Goal: Task Accomplishment & Management: Manage account settings

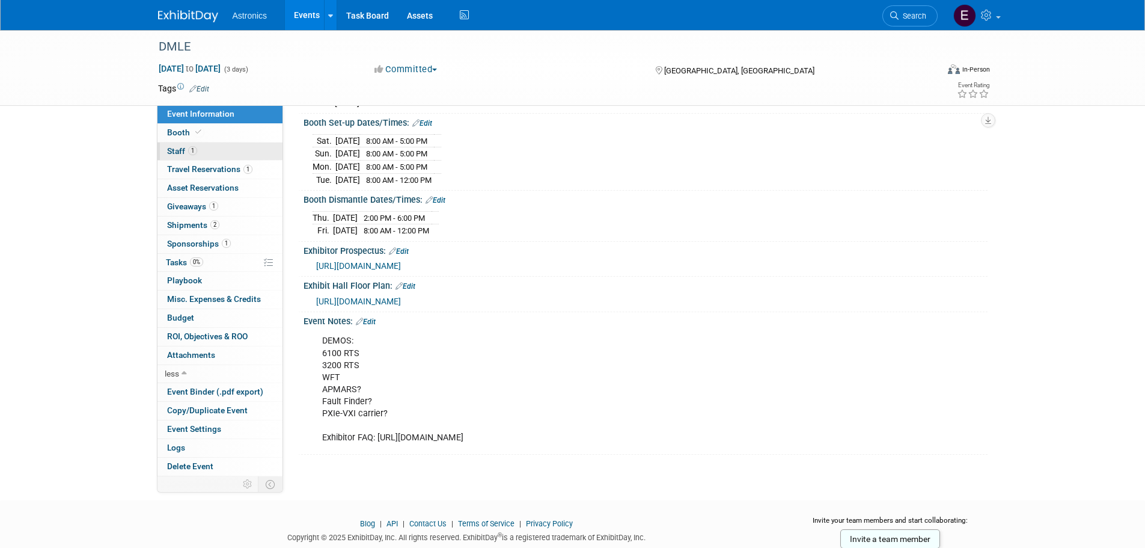
click at [176, 150] on span "Staff 1" at bounding box center [182, 151] width 30 height 10
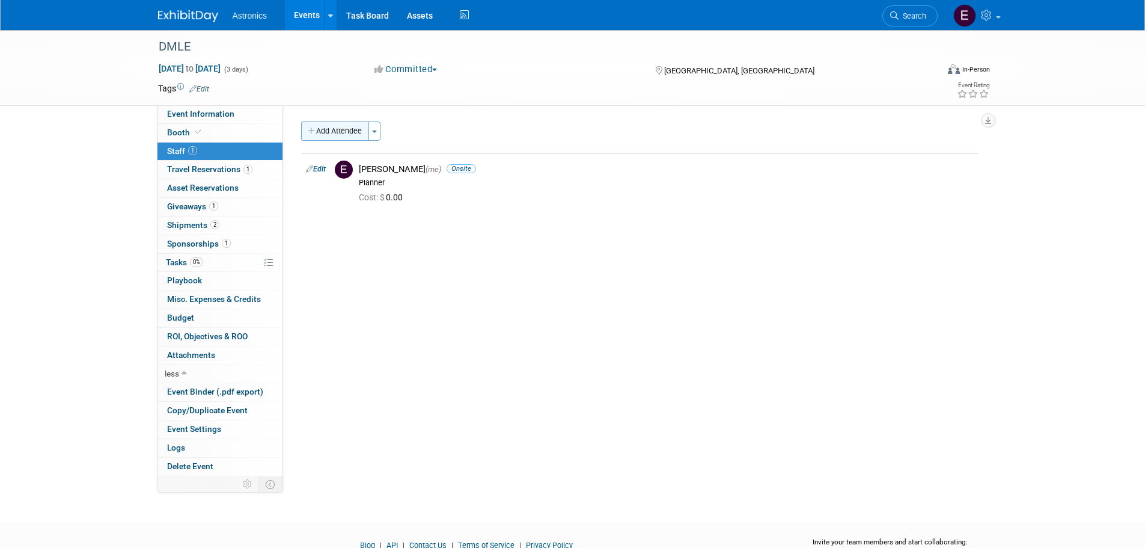
click at [350, 131] on button "Add Attendee" at bounding box center [335, 130] width 68 height 19
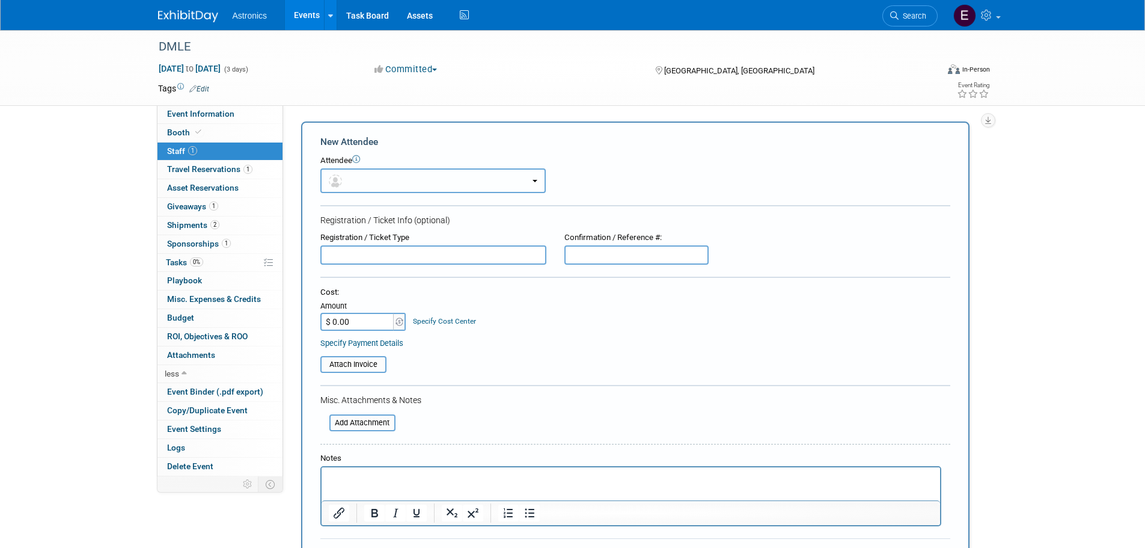
click at [379, 176] on button "button" at bounding box center [432, 180] width 225 height 25
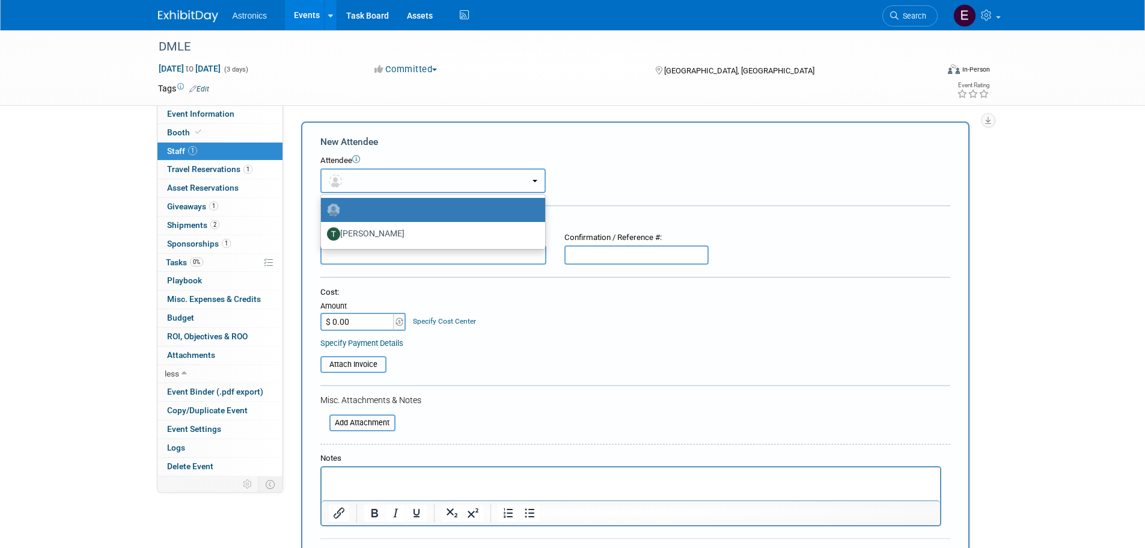
click at [379, 176] on button "button" at bounding box center [432, 180] width 225 height 25
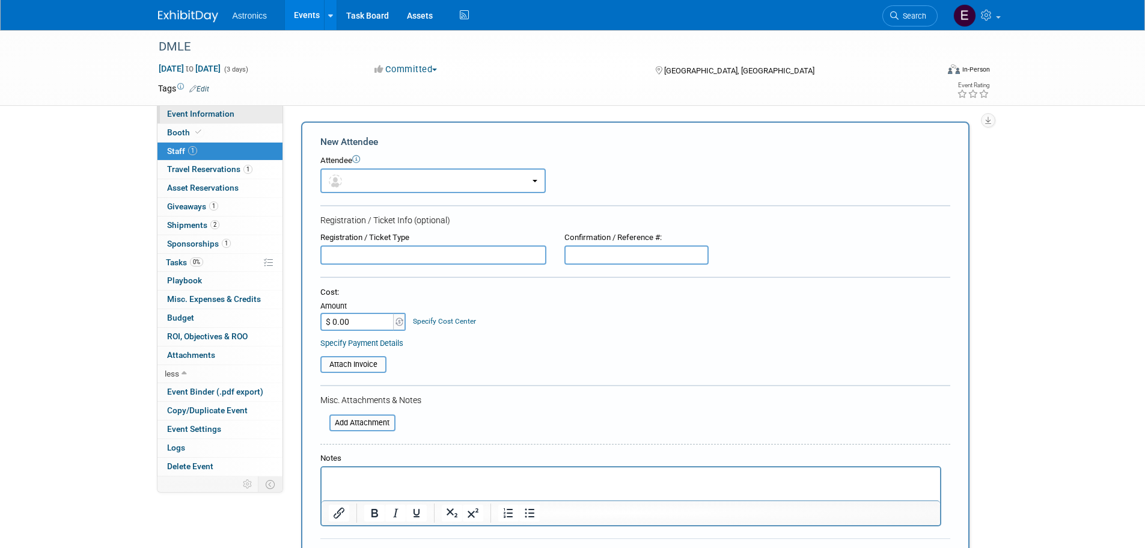
click at [187, 114] on span "Event Information" at bounding box center [200, 114] width 67 height 10
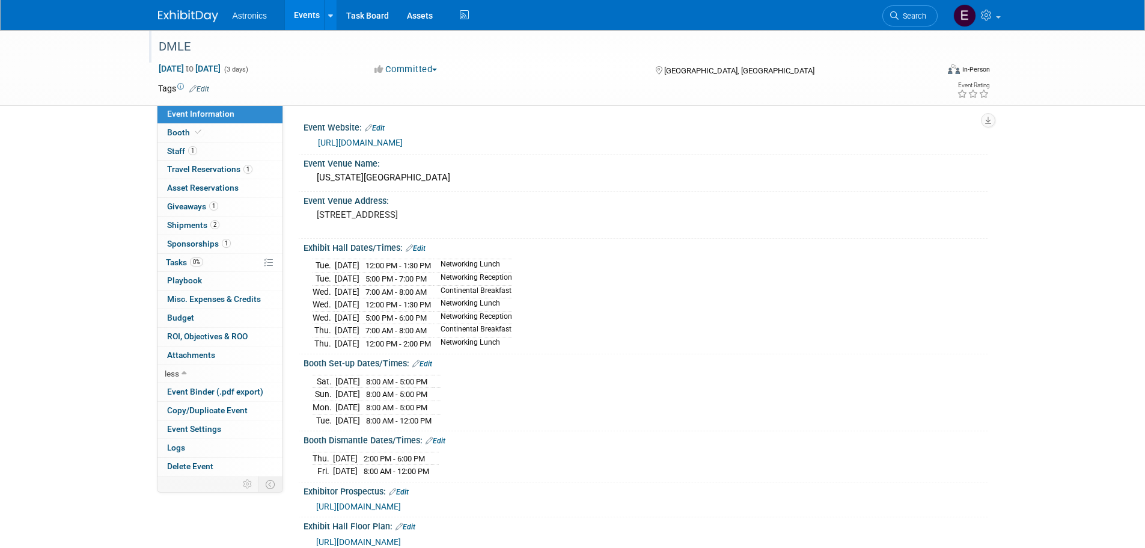
click at [167, 46] on div "DMLE" at bounding box center [537, 47] width 765 height 22
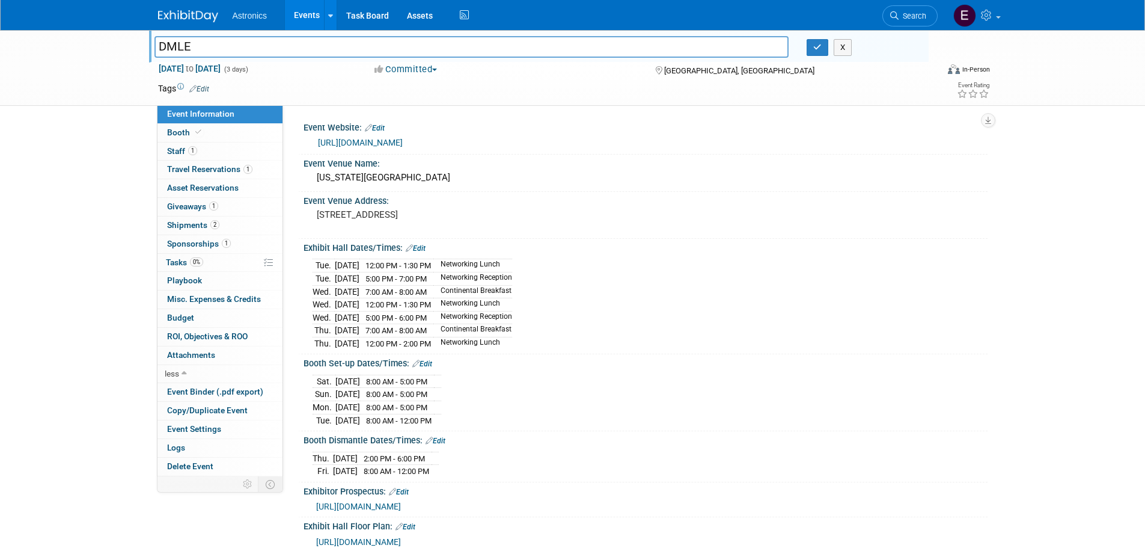
click at [1087, 173] on div "DMLE DMLE X [DATE] to [DATE] (3 days) [DATE] to [DATE] Committed Committed Cons…" at bounding box center [572, 374] width 1145 height 689
click at [423, 71] on button "Committed" at bounding box center [406, 69] width 72 height 13
click at [199, 87] on link "Edit" at bounding box center [199, 89] width 20 height 8
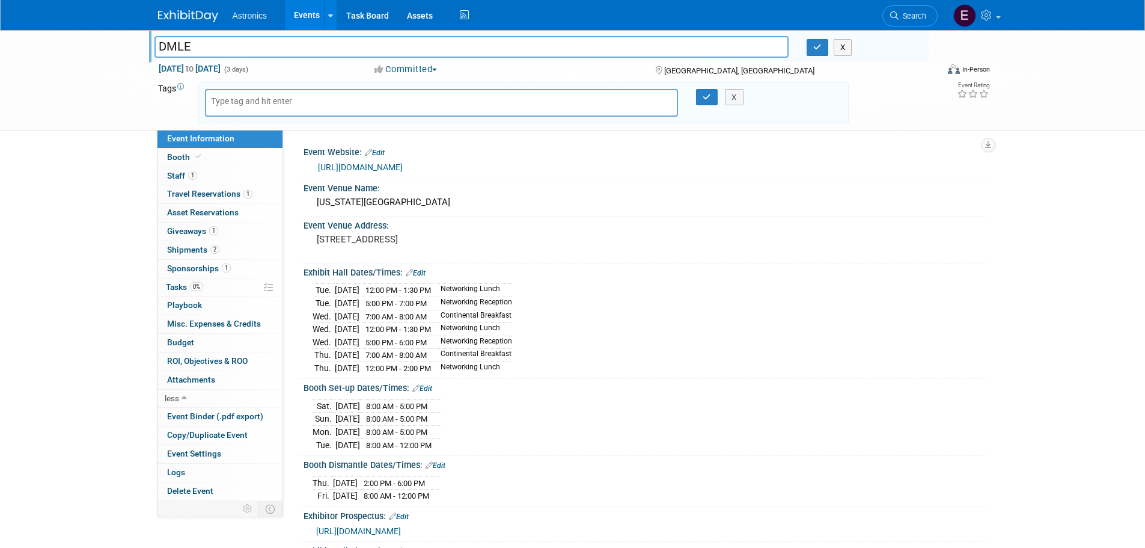
click at [58, 319] on div "DMLE DMLE X [DATE] to [DATE] (3 days) [DATE] to [DATE] Committed Committed Cons…" at bounding box center [572, 387] width 1145 height 714
click at [177, 283] on span "Tasks 0%" at bounding box center [184, 287] width 37 height 10
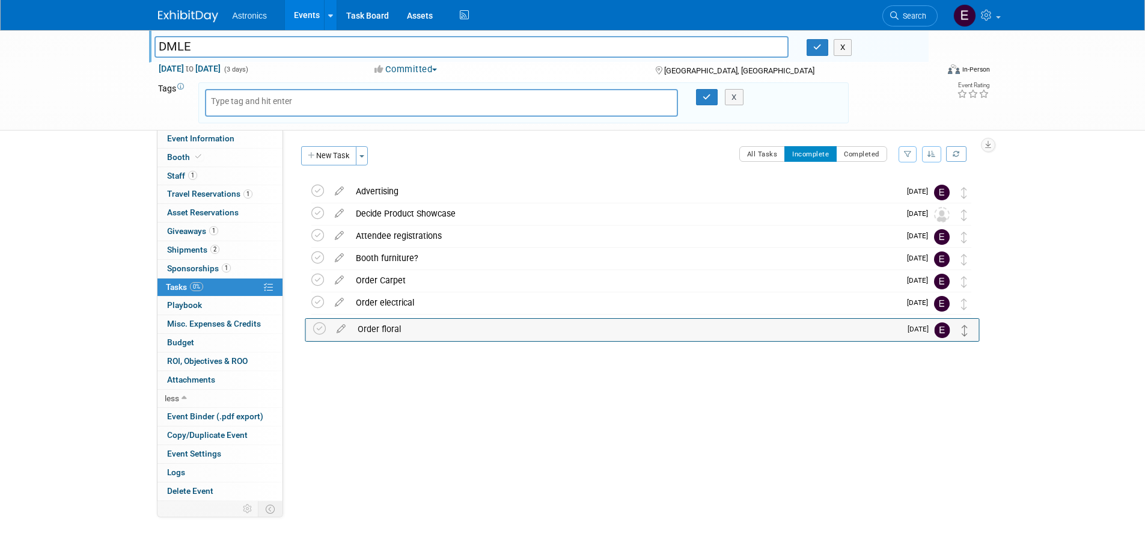
drag, startPoint x: 964, startPoint y: 192, endPoint x: 966, endPoint y: 329, distance: 137.1
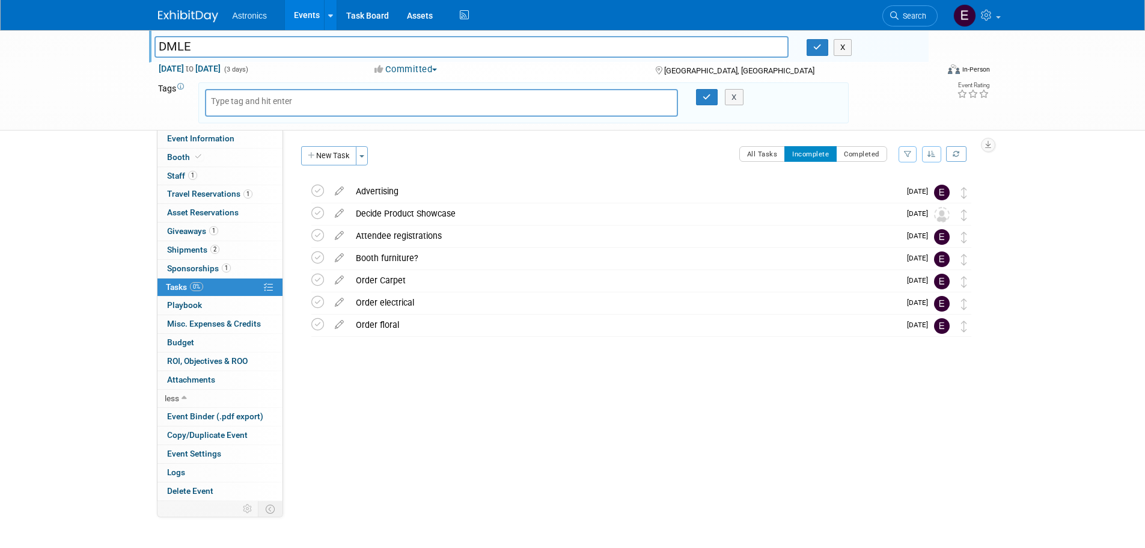
click at [334, 154] on button "New Task" at bounding box center [328, 155] width 55 height 19
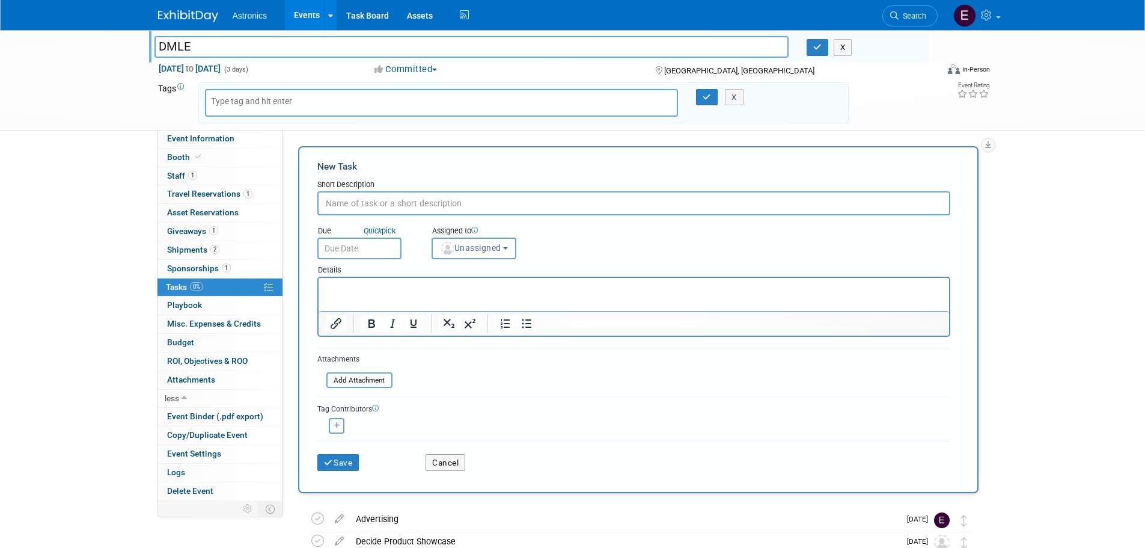
type input "S"
type input "Adjust hotel dates"
click at [369, 283] on p "Rich Text Area. Press ALT-0 for help." at bounding box center [633, 289] width 617 height 12
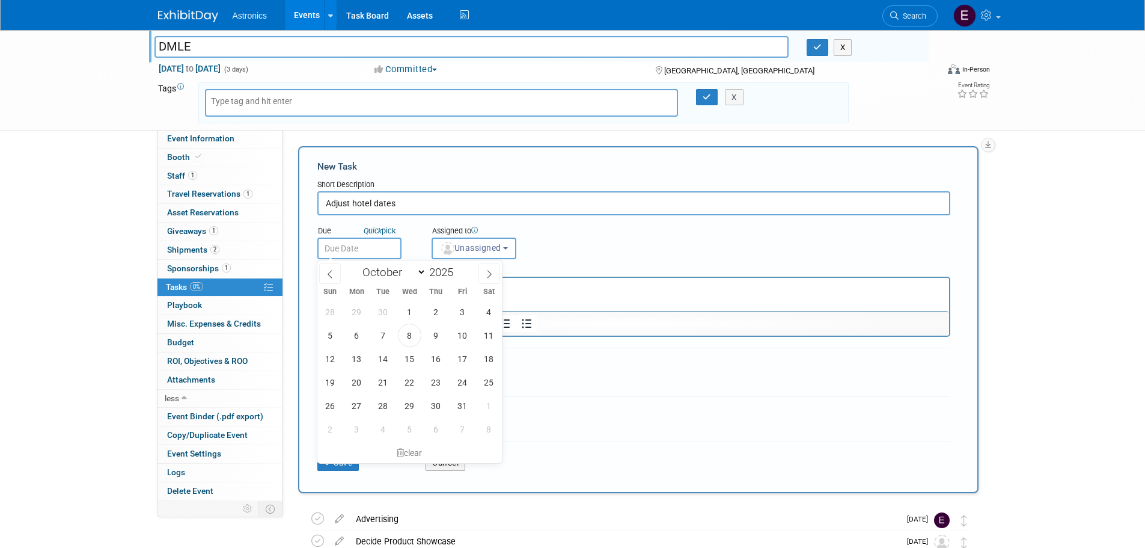
click at [328, 248] on input "text" at bounding box center [359, 249] width 84 height 22
click at [487, 277] on icon at bounding box center [489, 274] width 8 height 8
select select "11"
click at [462, 310] on span "5" at bounding box center [462, 311] width 23 height 23
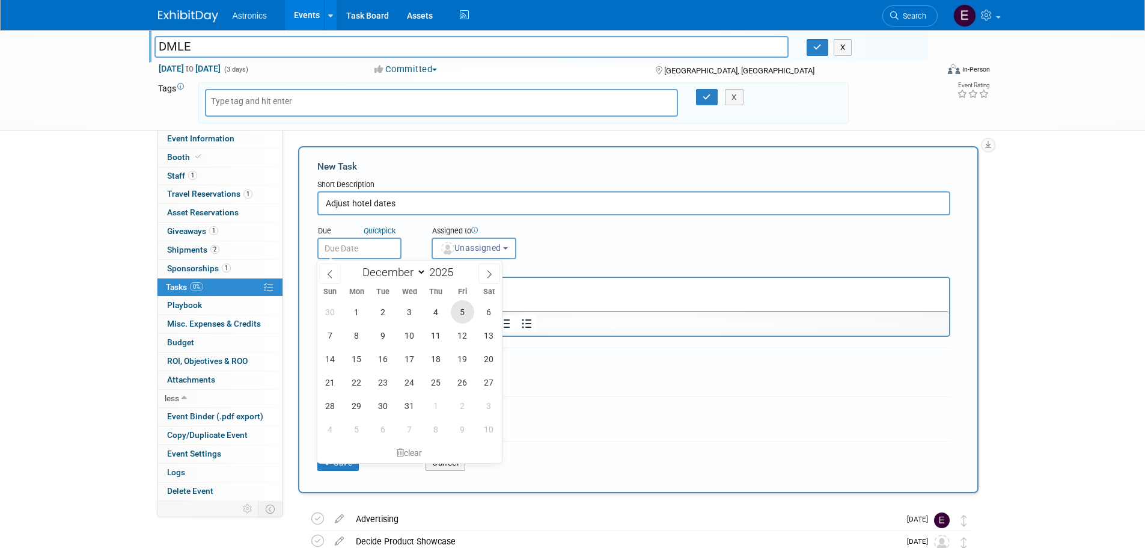
type input "[DATE]"
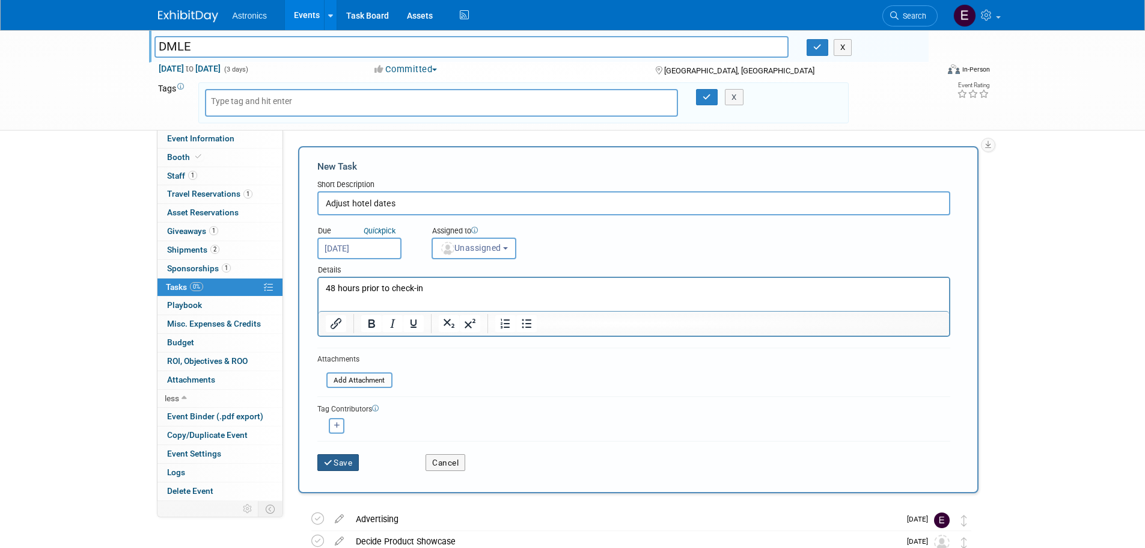
click at [334, 461] on button "Save" at bounding box center [338, 462] width 42 height 17
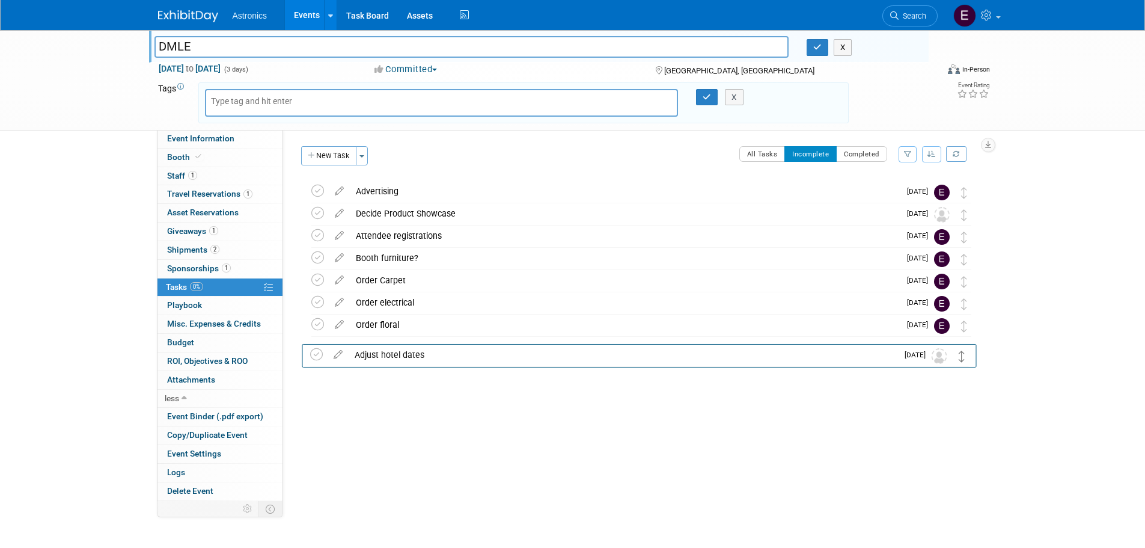
drag, startPoint x: 964, startPoint y: 198, endPoint x: 962, endPoint y: 356, distance: 158.2
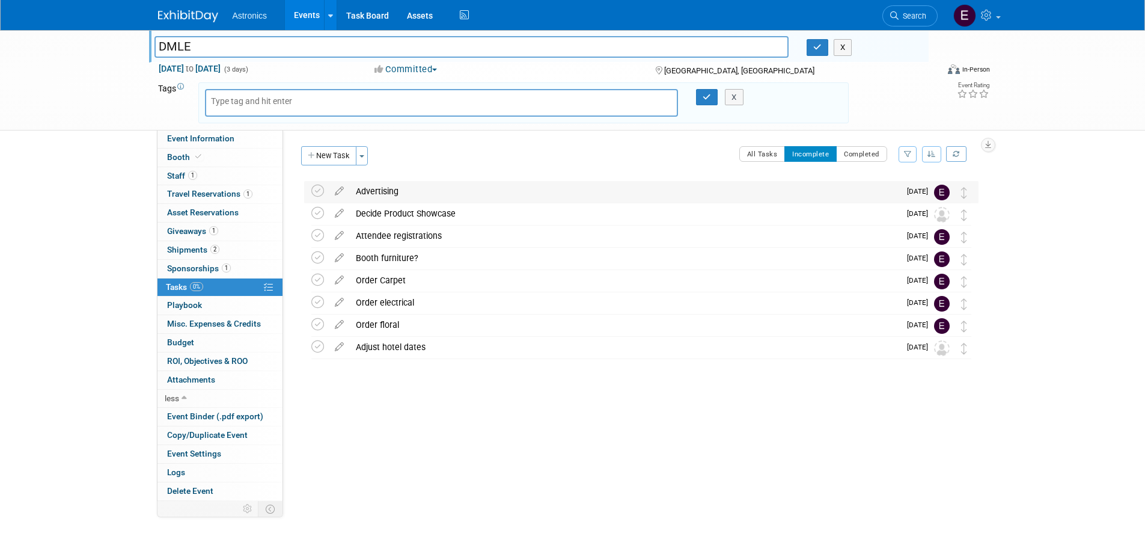
click at [403, 189] on div "Advertising" at bounding box center [625, 191] width 550 height 20
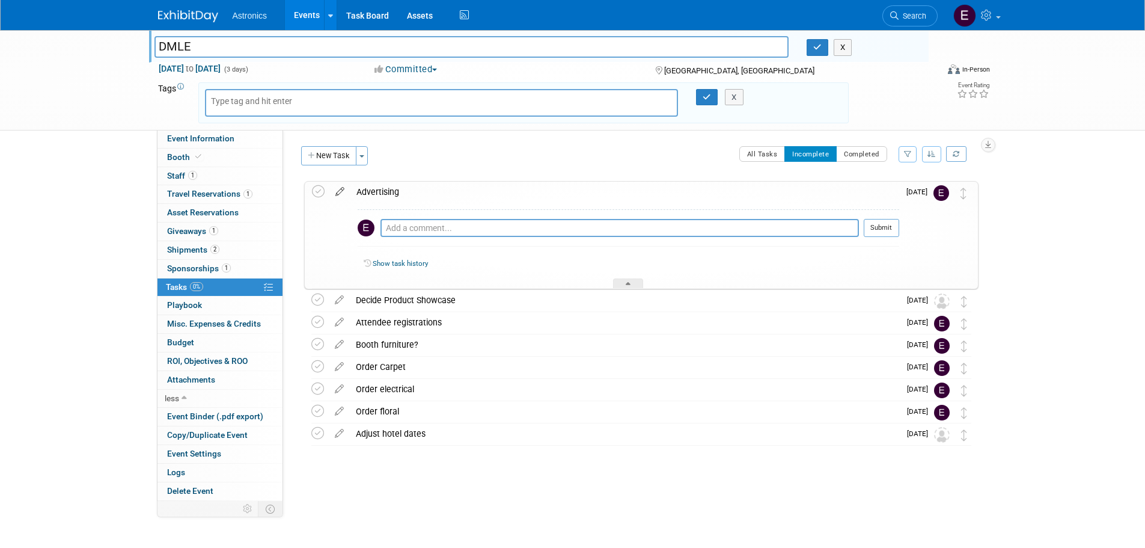
click at [339, 192] on icon at bounding box center [339, 189] width 21 height 15
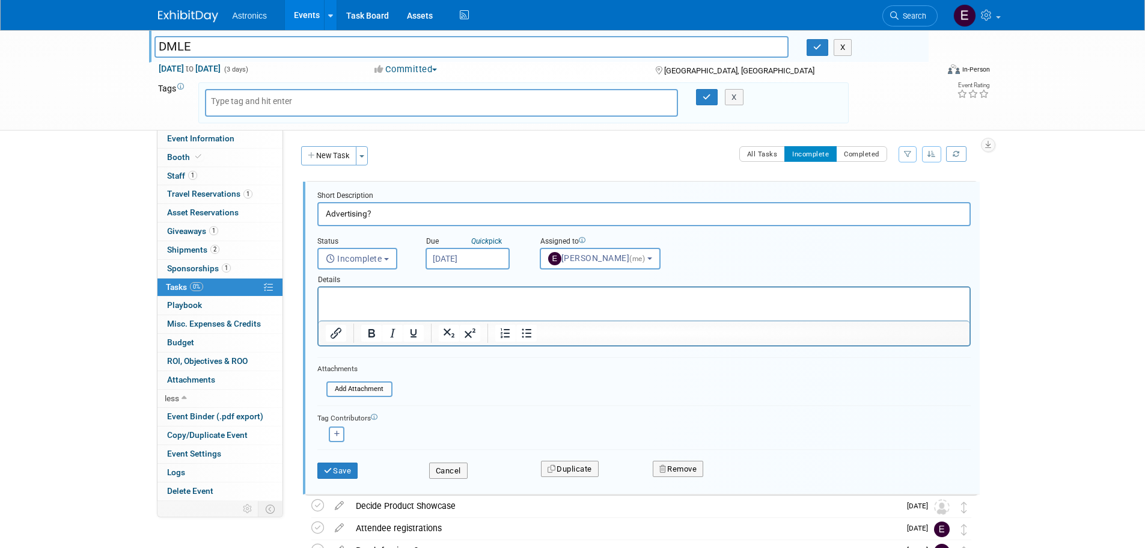
type input "Advertising?"
click at [393, 293] on p "Rich Text Area. Press ALT-0 for help." at bounding box center [643, 297] width 637 height 11
click at [331, 472] on icon "submit" at bounding box center [329, 471] width 10 height 8
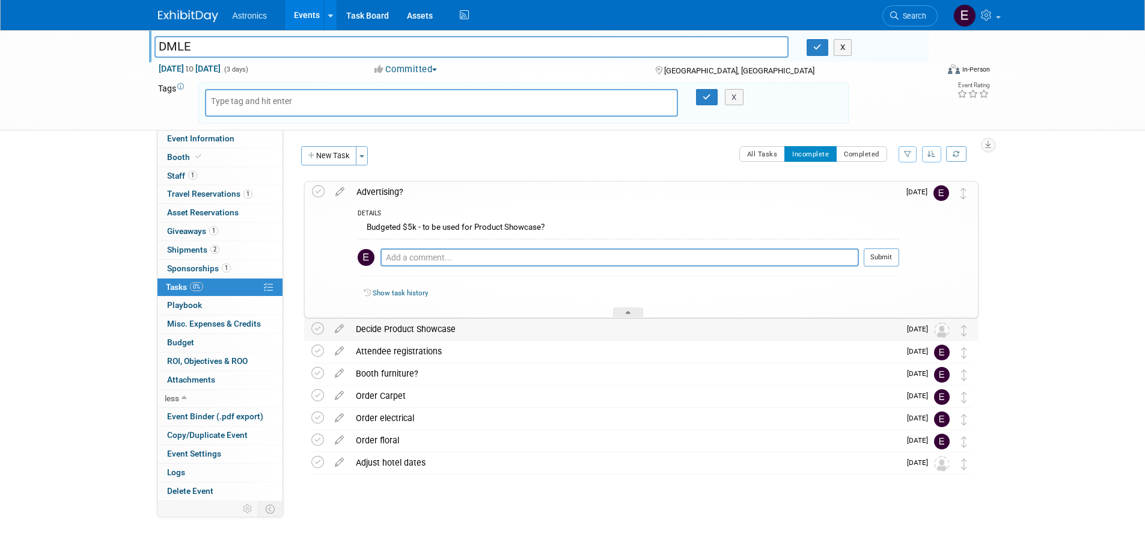
click at [390, 328] on div "Decide Product Showcase" at bounding box center [625, 329] width 550 height 20
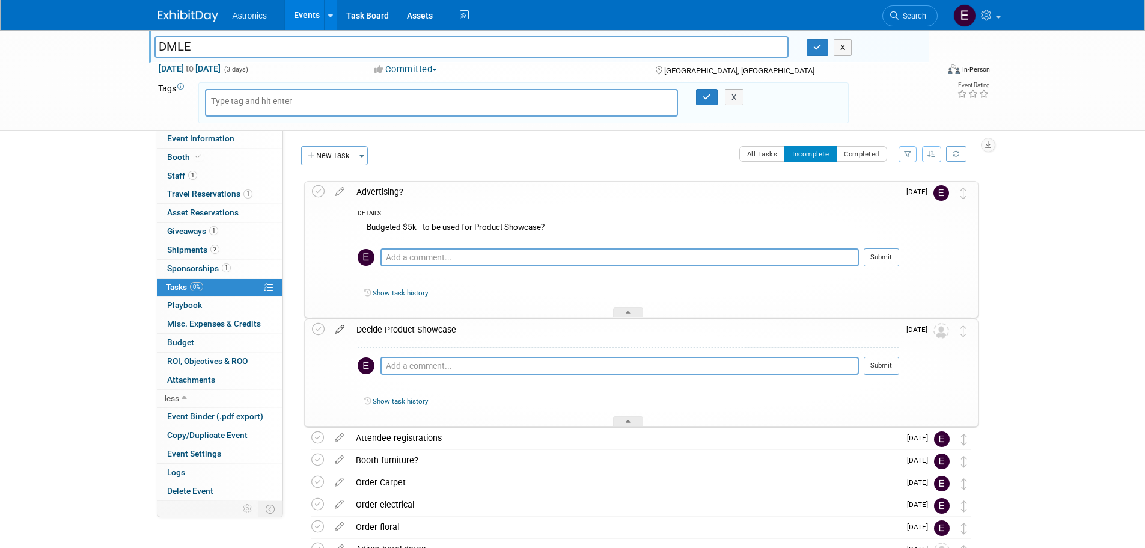
click at [340, 326] on icon at bounding box center [339, 326] width 21 height 15
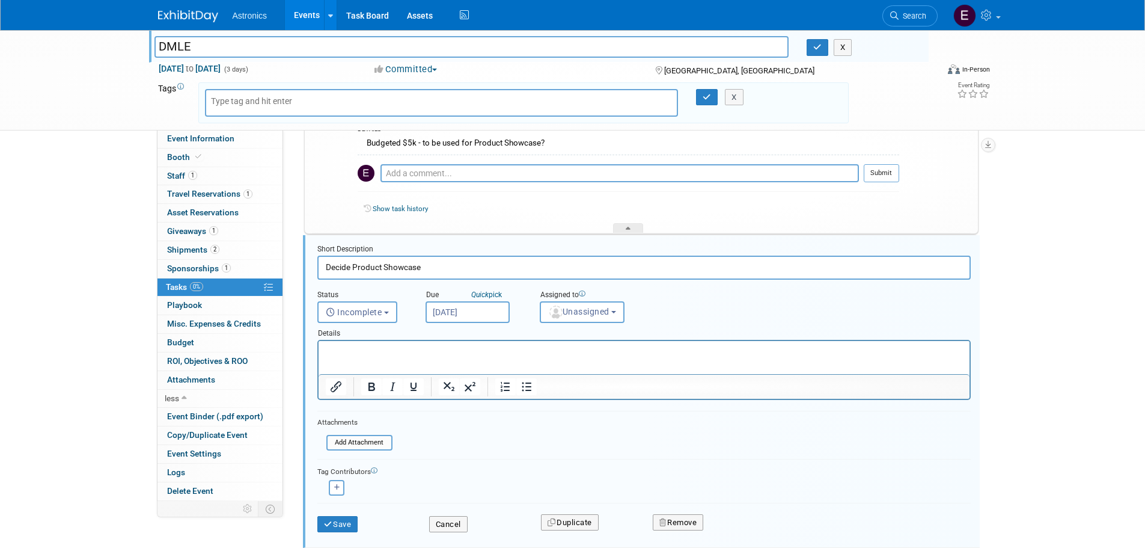
scroll to position [118, 0]
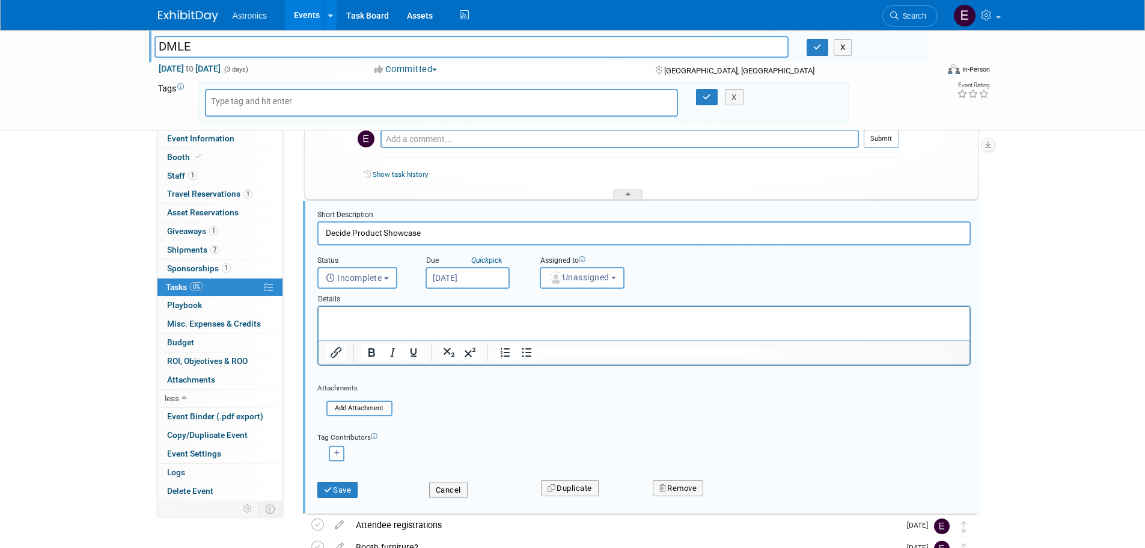
click at [358, 308] on html at bounding box center [643, 315] width 651 height 16
click at [344, 482] on button "Save" at bounding box center [337, 490] width 41 height 17
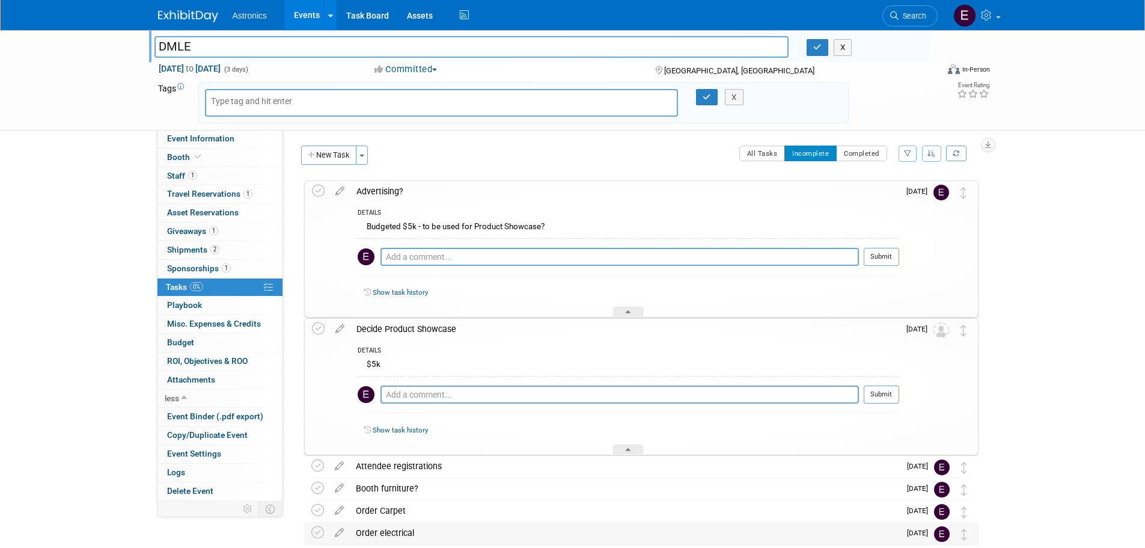
scroll to position [0, 0]
click at [181, 341] on span "Budget" at bounding box center [180, 342] width 27 height 10
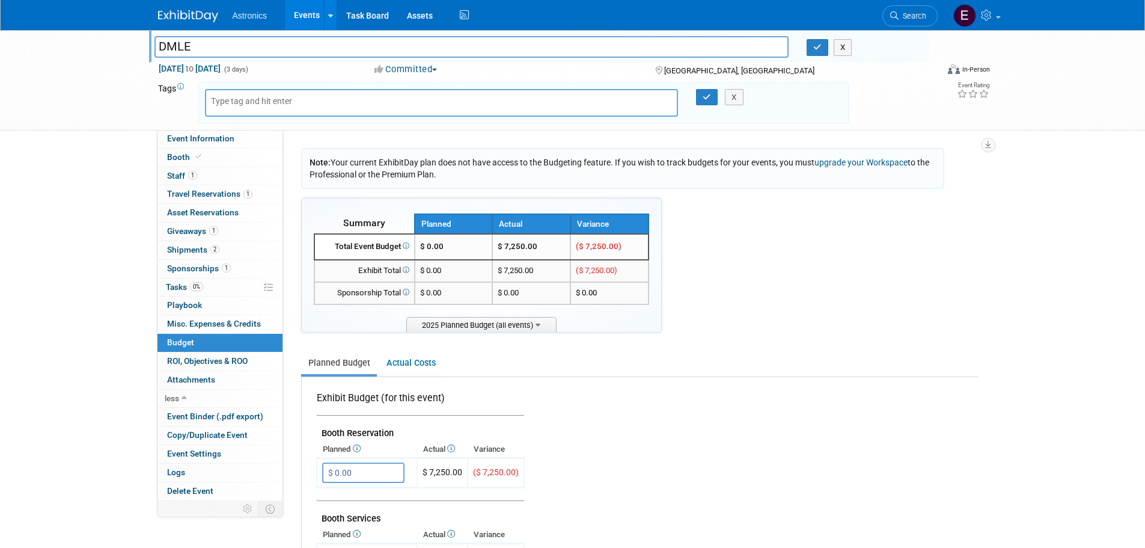
click at [428, 246] on span "$ 0.00" at bounding box center [431, 246] width 23 height 9
click at [418, 359] on link "Actual Costs" at bounding box center [410, 363] width 63 height 22
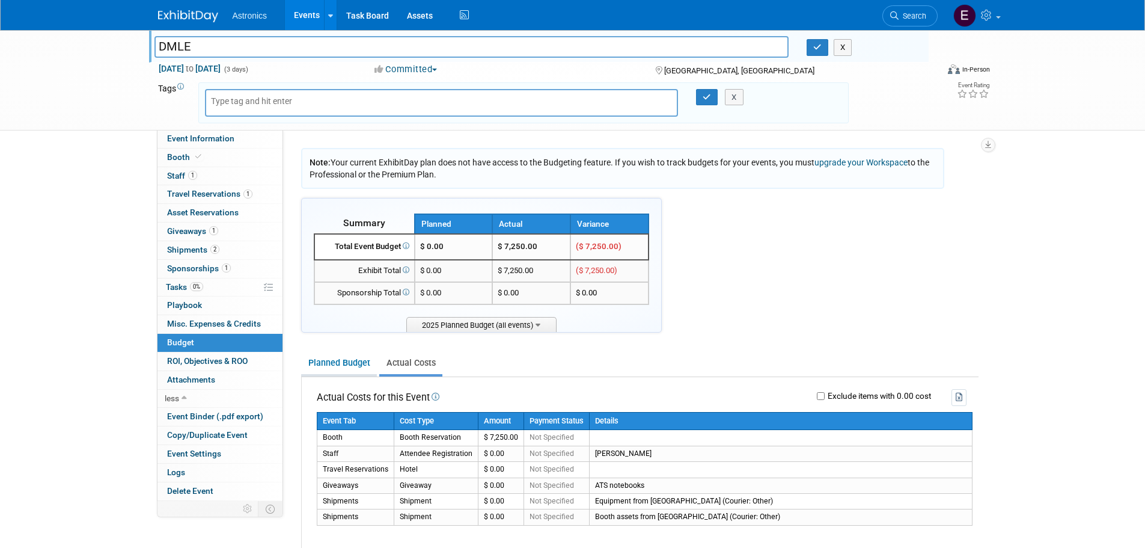
click at [320, 362] on link "Planned Budget" at bounding box center [339, 363] width 76 height 22
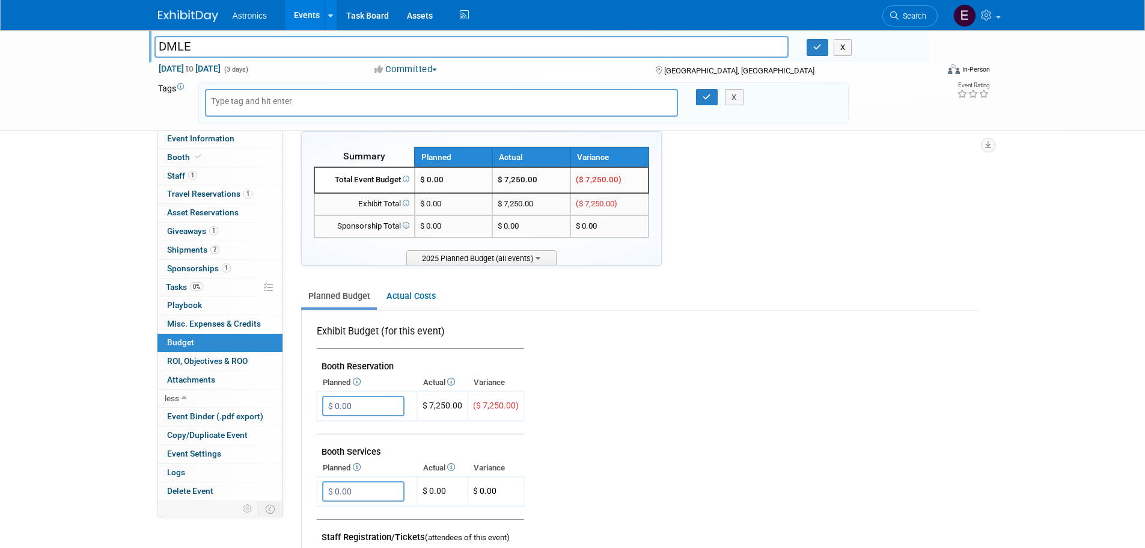
scroll to position [120, 0]
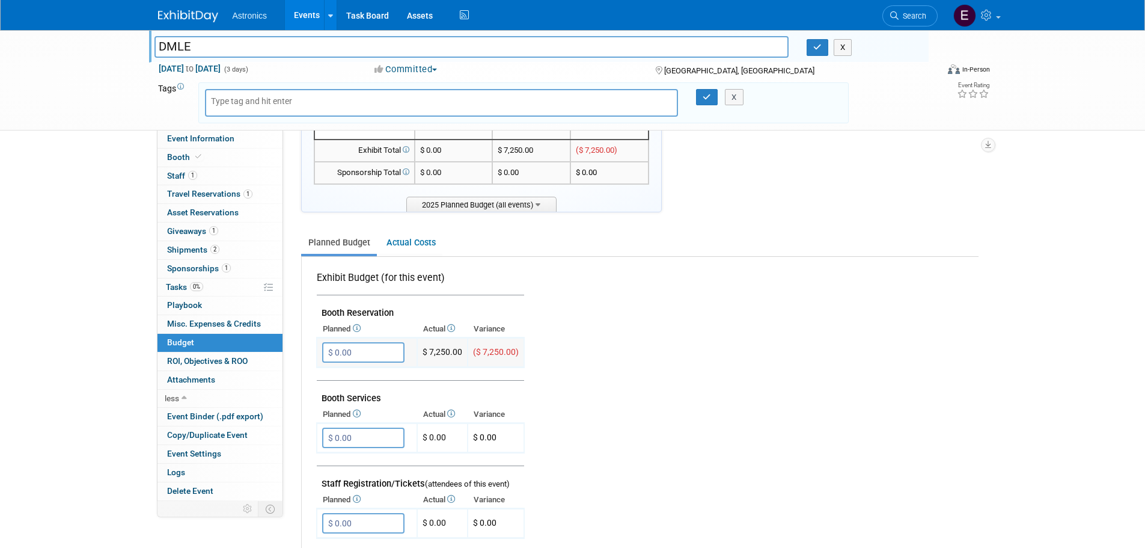
click at [373, 350] on input "$ 0.00" at bounding box center [363, 352] width 82 height 20
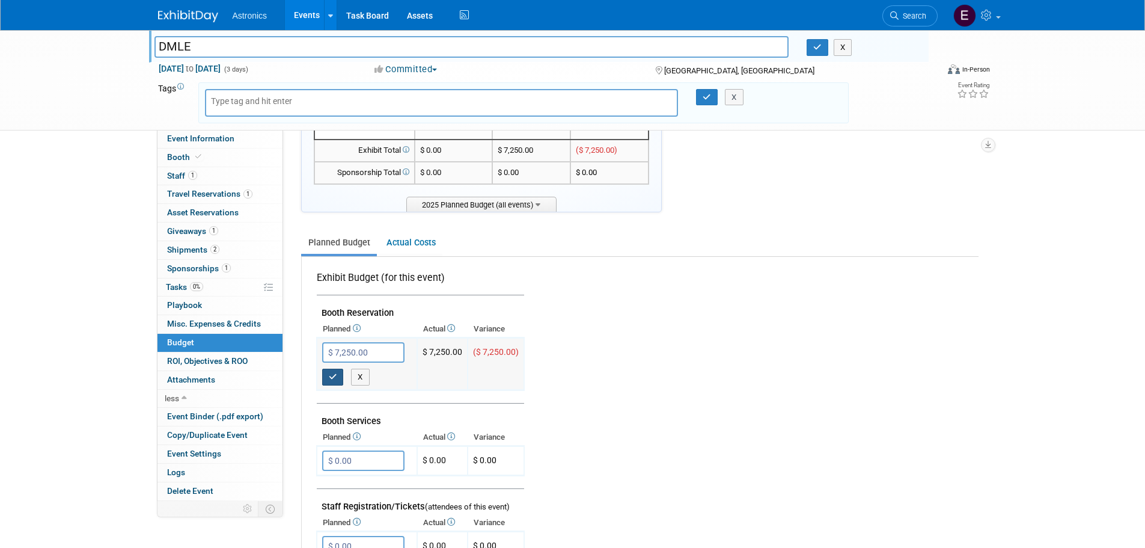
click at [326, 381] on button "button" at bounding box center [333, 377] width 22 height 17
type input "$ 0.00"
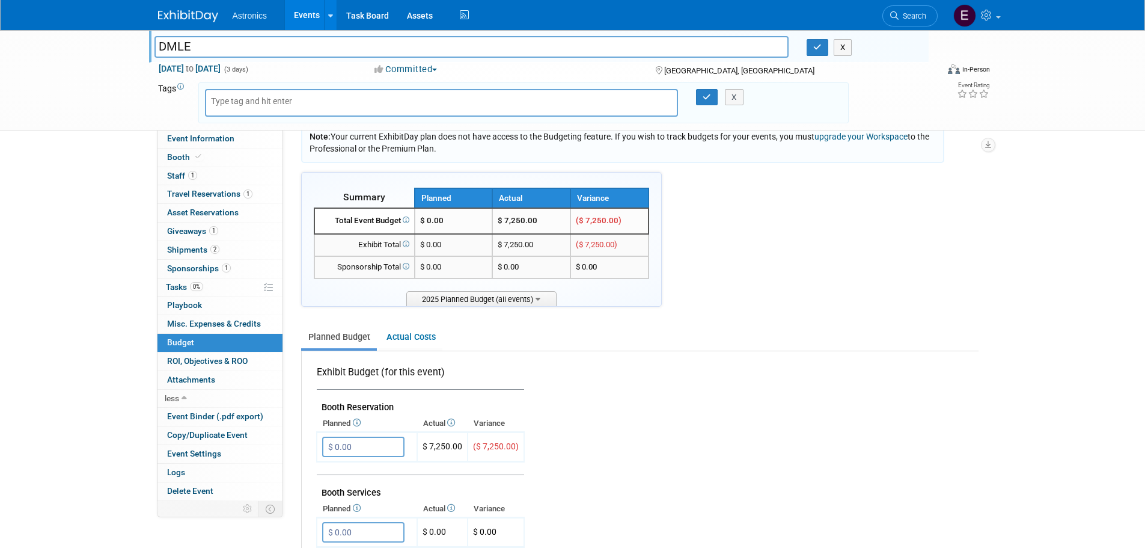
scroll to position [0, 0]
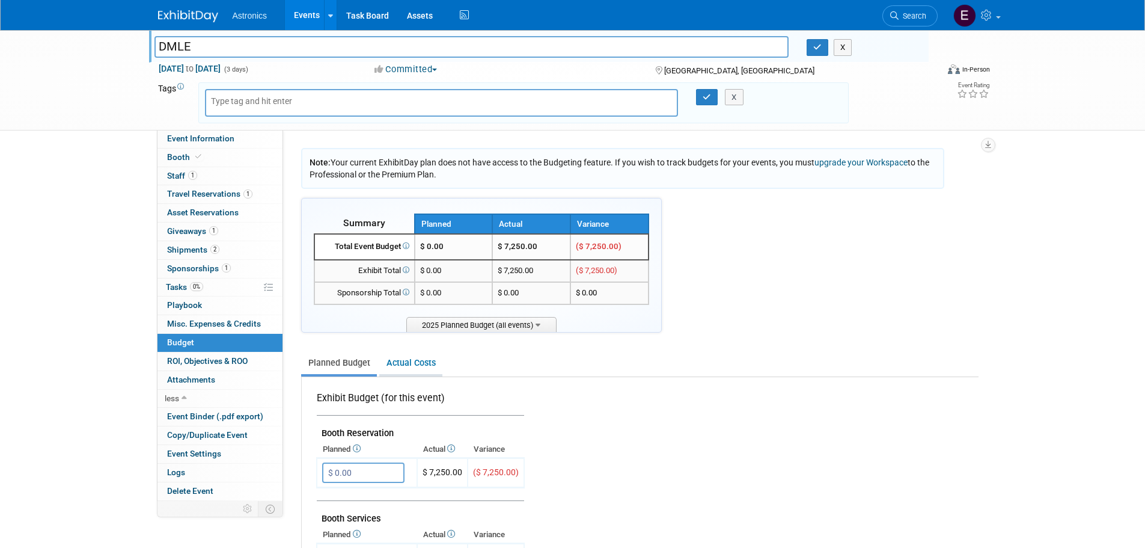
click at [404, 360] on link "Actual Costs" at bounding box center [410, 363] width 63 height 22
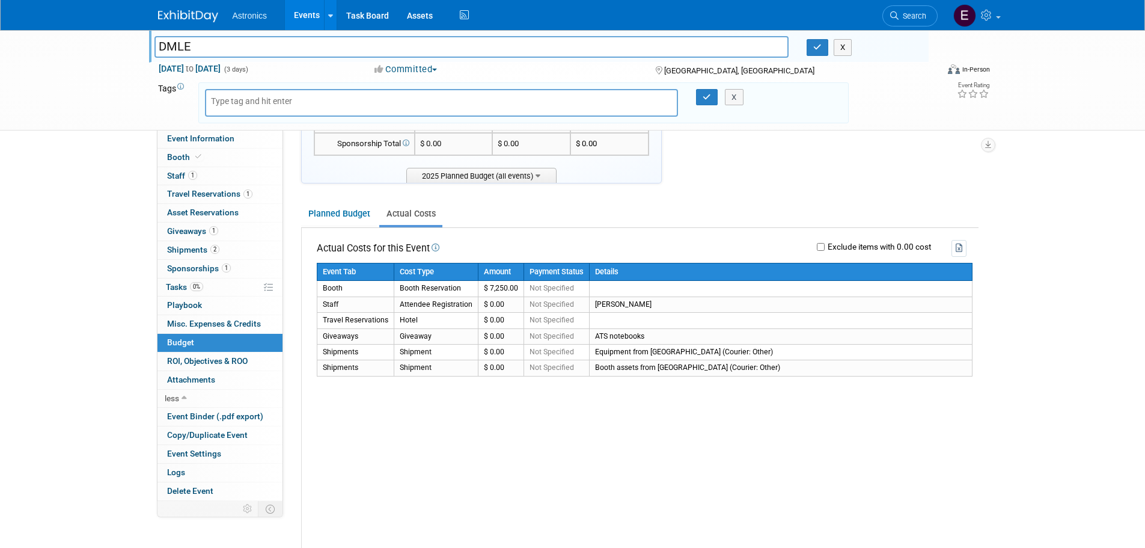
scroll to position [180, 0]
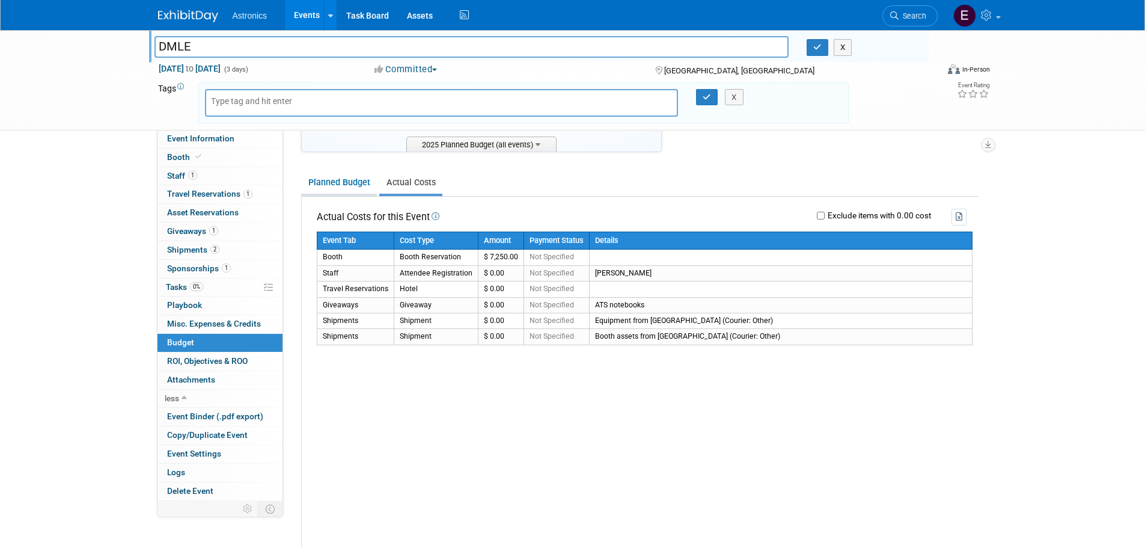
click at [319, 174] on link "Planned Budget" at bounding box center [339, 182] width 76 height 22
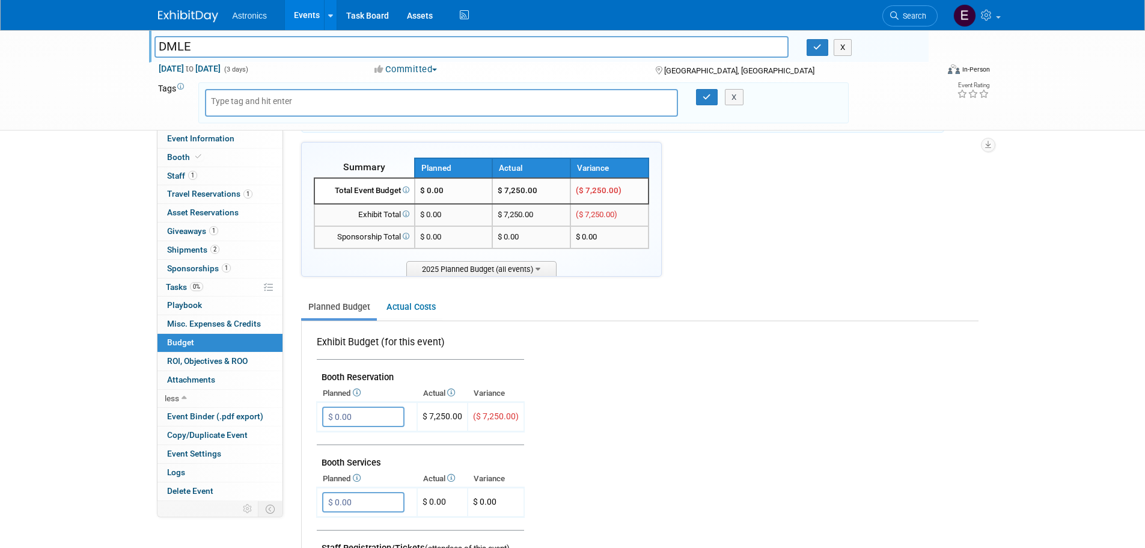
scroll to position [0, 0]
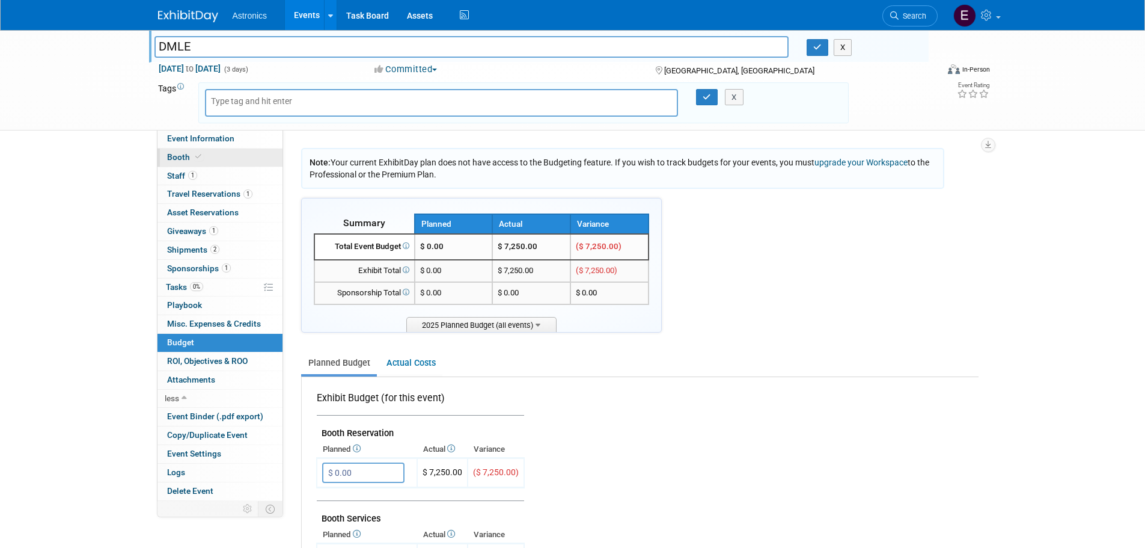
click at [185, 158] on span "Booth" at bounding box center [185, 157] width 37 height 10
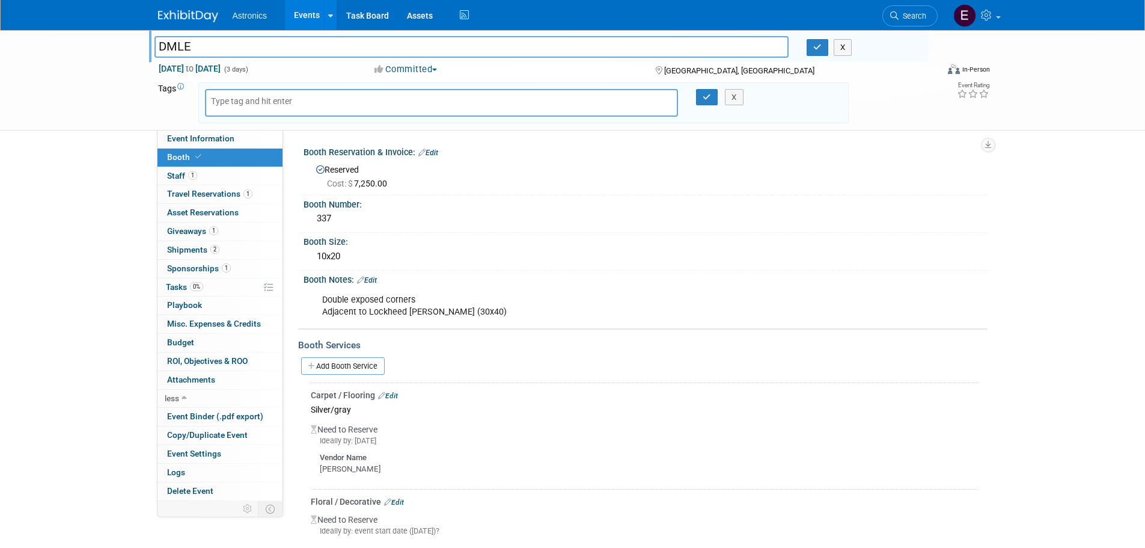
click at [376, 277] on link "Edit" at bounding box center [367, 280] width 20 height 8
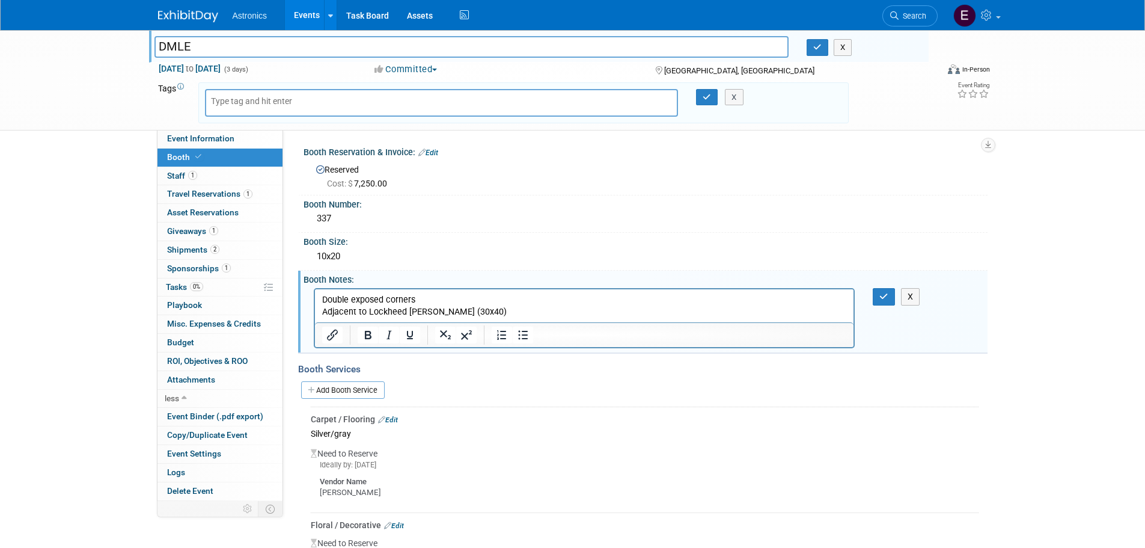
click at [496, 312] on p "Double exposed corners Adjacent to Lockheed [PERSON_NAME] (30x40)" at bounding box center [585, 305] width 526 height 24
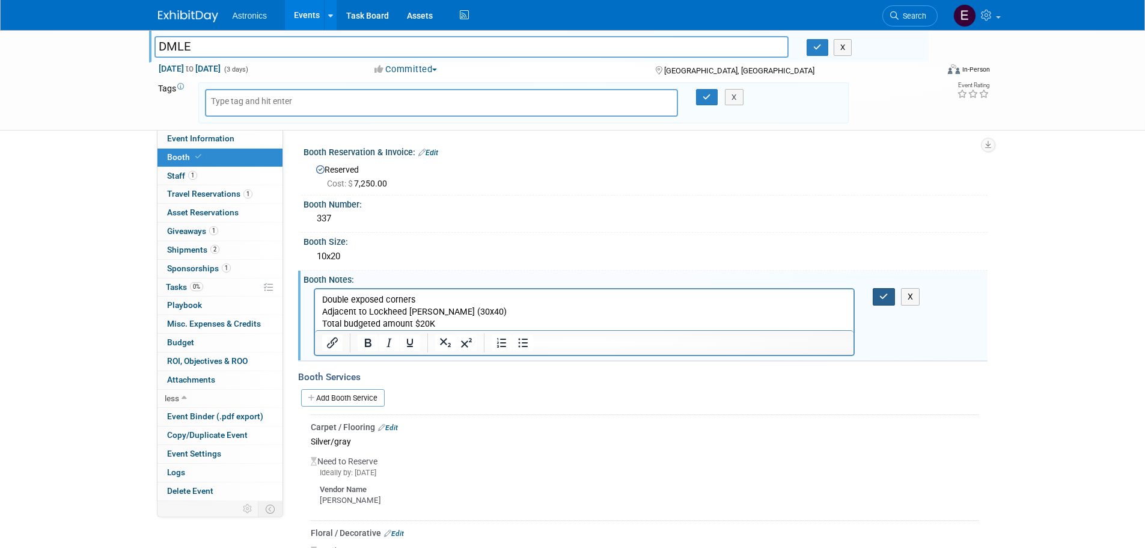
click at [884, 299] on icon "button" at bounding box center [884, 296] width 9 height 8
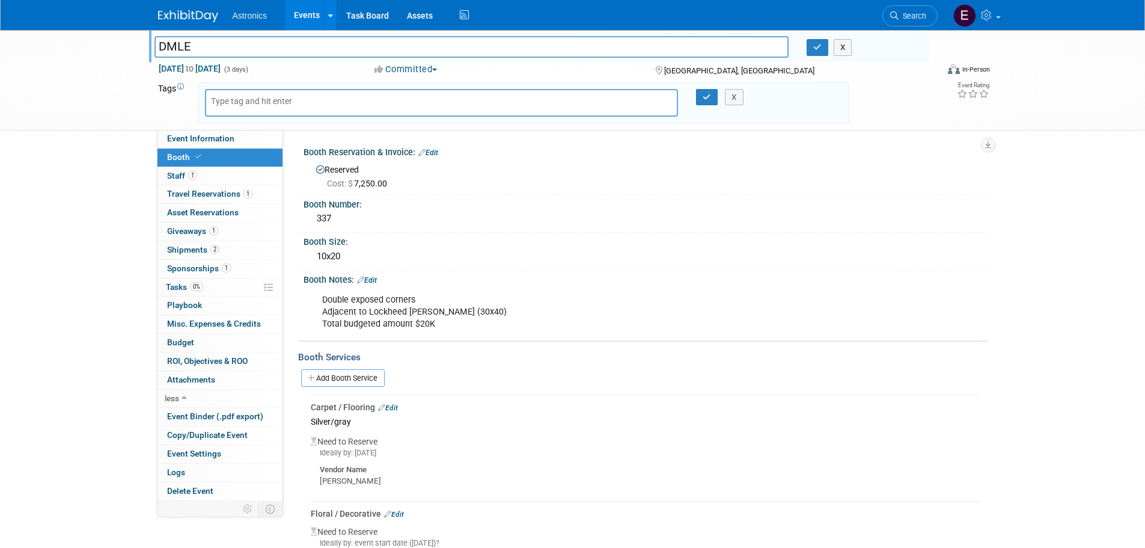
click at [394, 409] on link "Edit" at bounding box center [388, 407] width 20 height 8
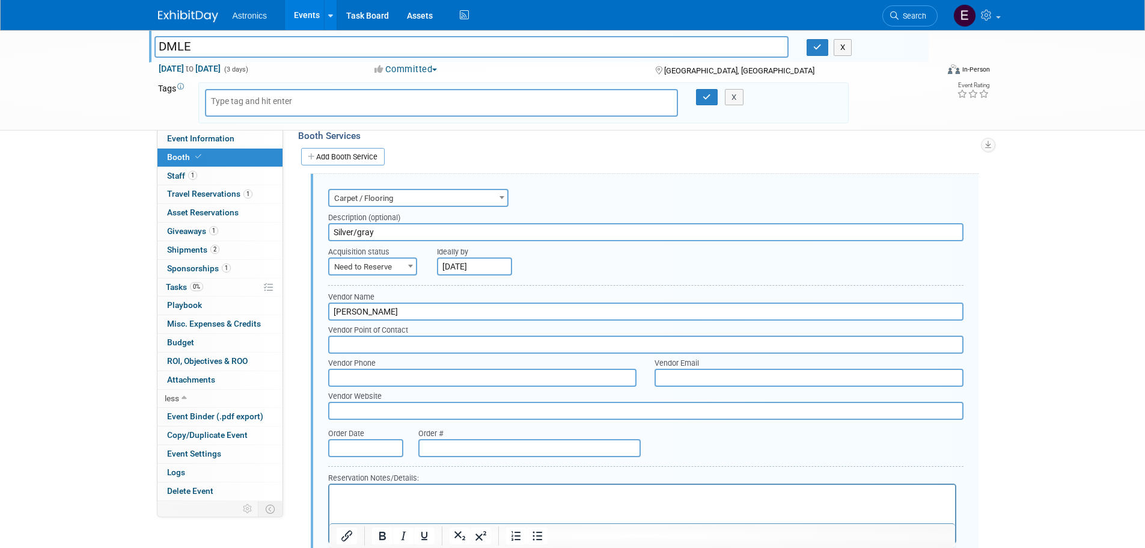
scroll to position [234, 0]
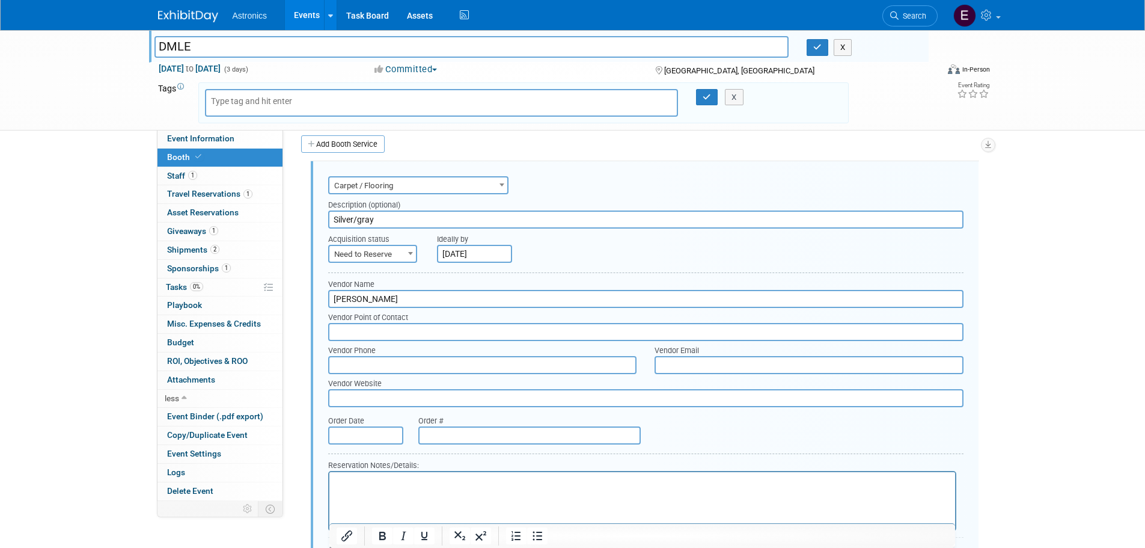
click at [403, 215] on input "Silver/gray" at bounding box center [646, 219] width 636 height 18
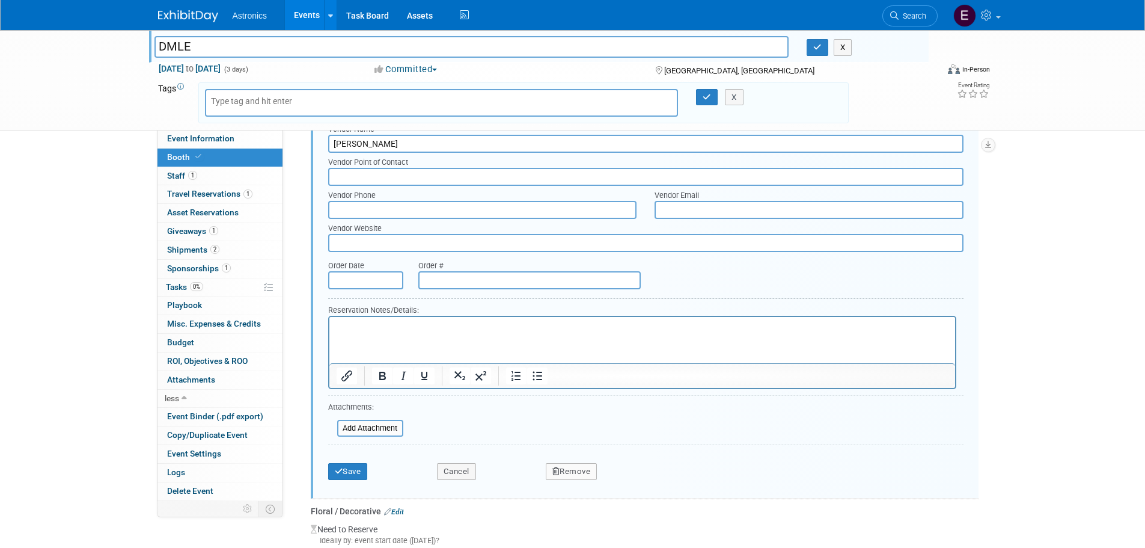
scroll to position [414, 0]
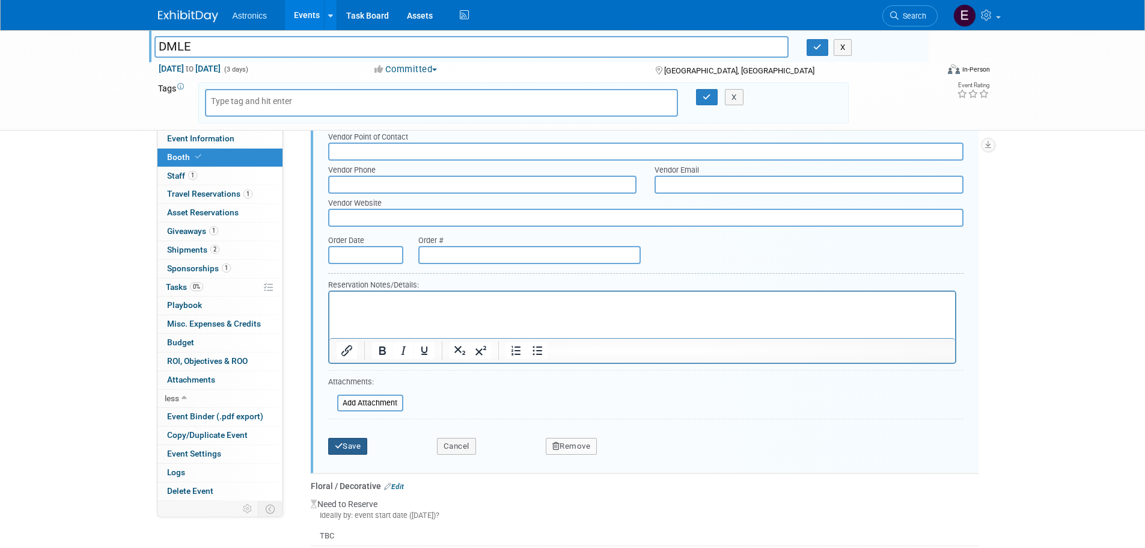
type input "Silver/gray (look at cost for laminate)"
click at [344, 445] on button "Save" at bounding box center [348, 446] width 40 height 17
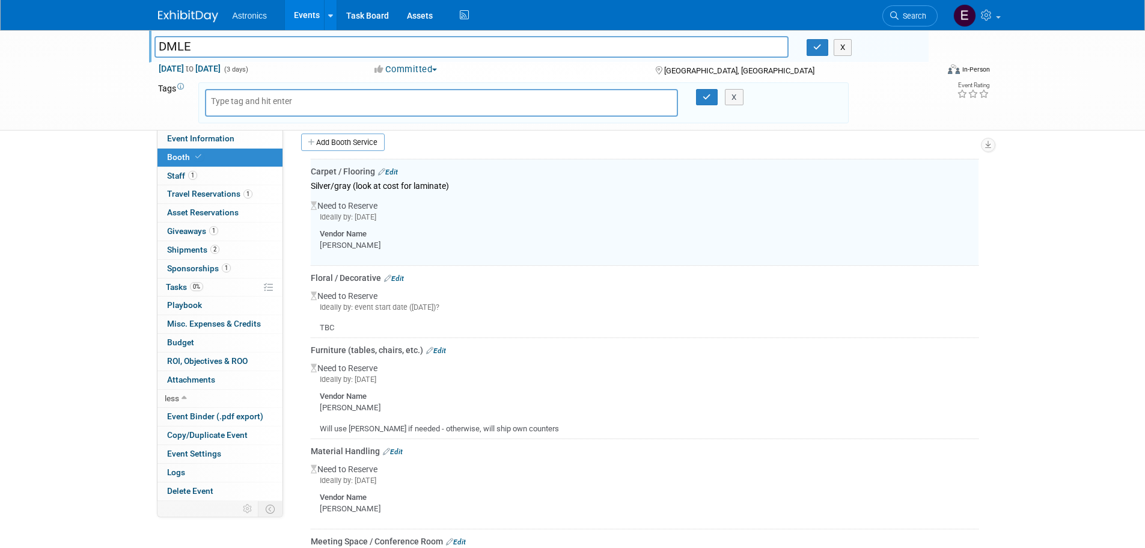
scroll to position [234, 0]
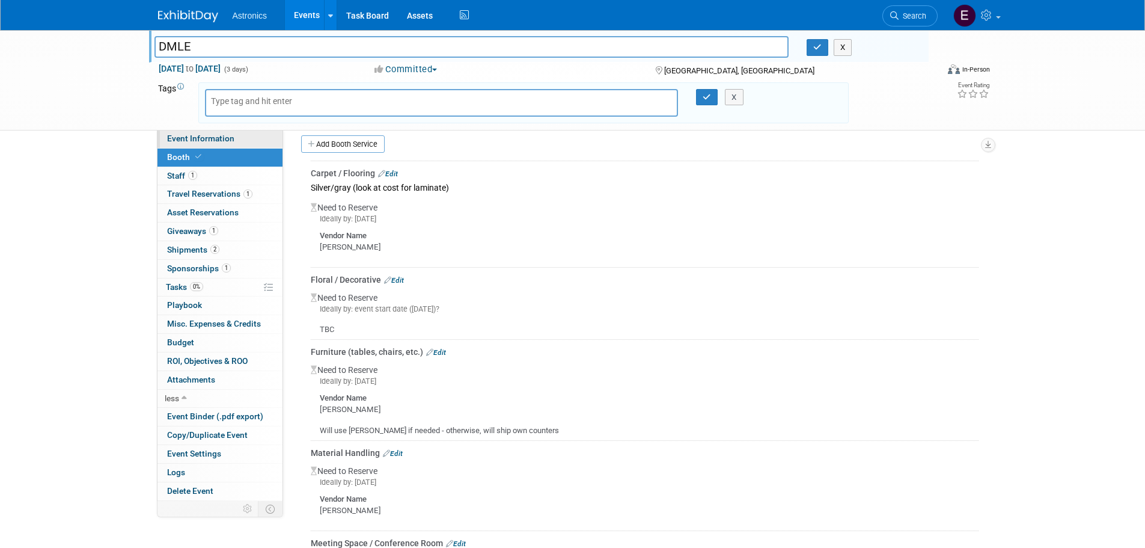
click at [195, 135] on span "Event Information" at bounding box center [200, 138] width 67 height 10
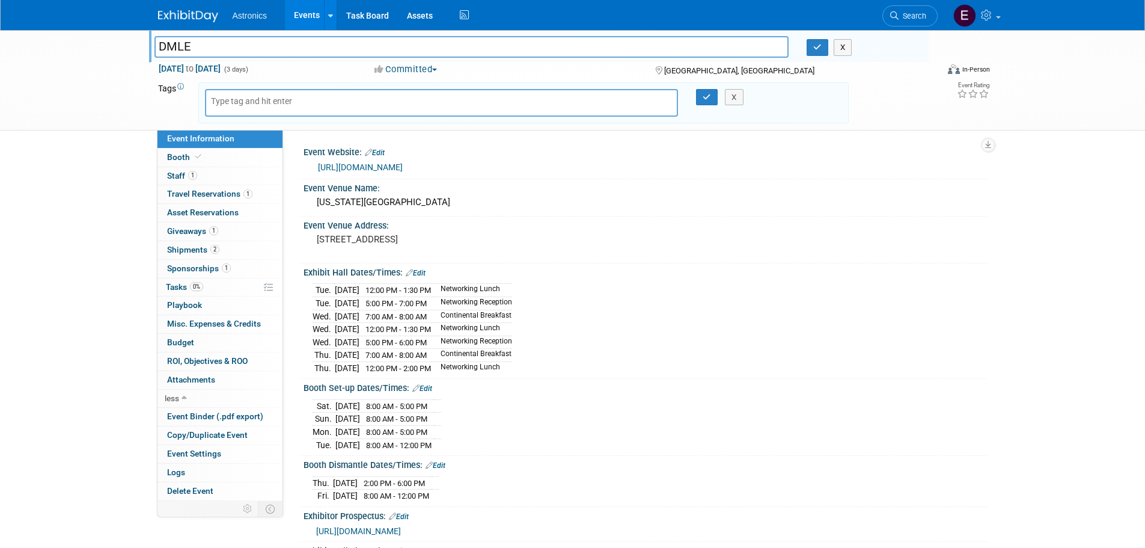
click at [847, 367] on div "[DATE] 12:00 PM - 1:30 PM Networking Lunch [DATE] 5:00 PM - 7:00 PM Networking …" at bounding box center [646, 327] width 666 height 94
